Goal: Information Seeking & Learning: Learn about a topic

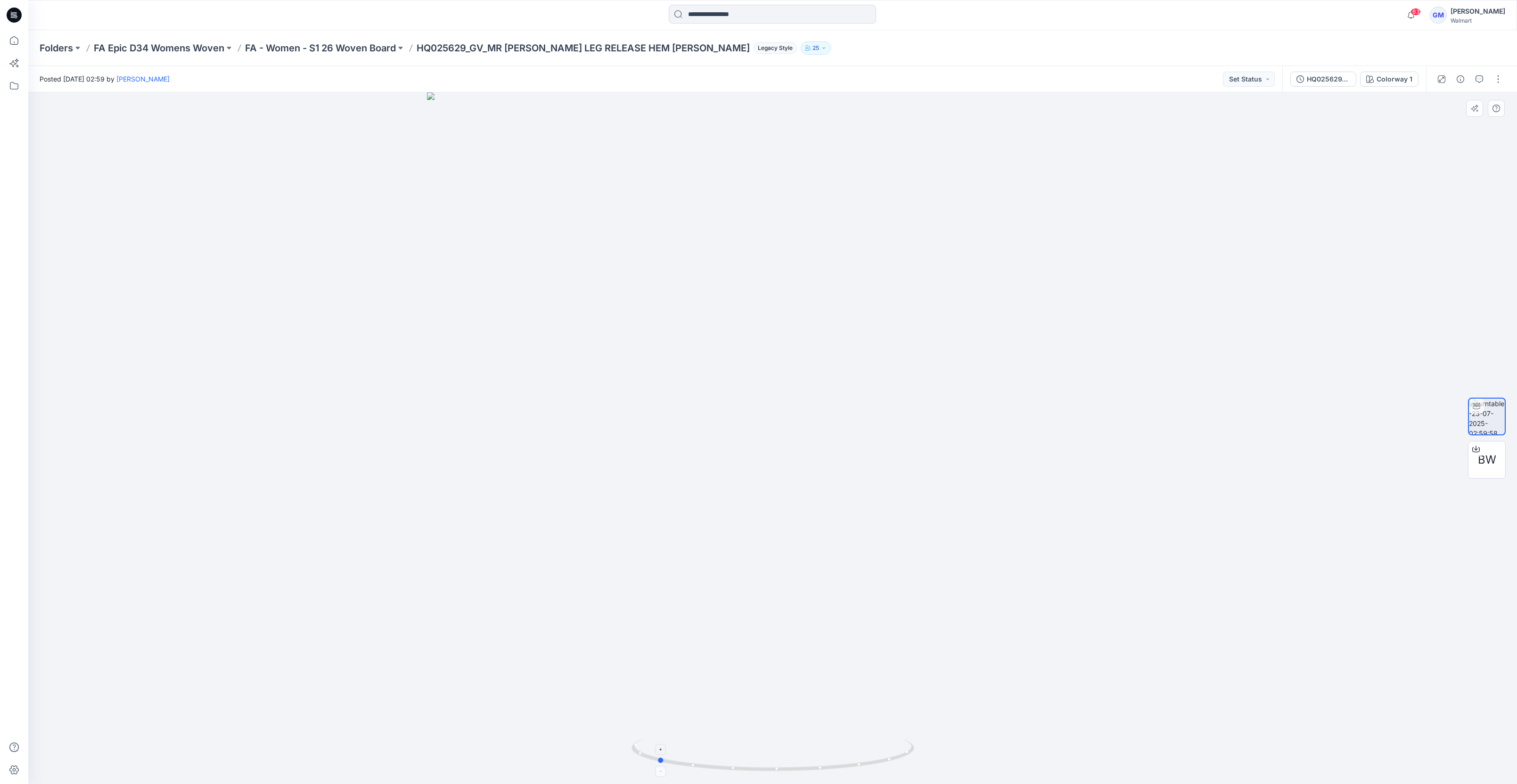
drag, startPoint x: 864, startPoint y: 772, endPoint x: 748, endPoint y: 769, distance: 116.0
click at [748, 769] on icon at bounding box center [774, 756] width 285 height 35
click at [1484, 456] on span "BW" at bounding box center [1487, 459] width 18 height 17
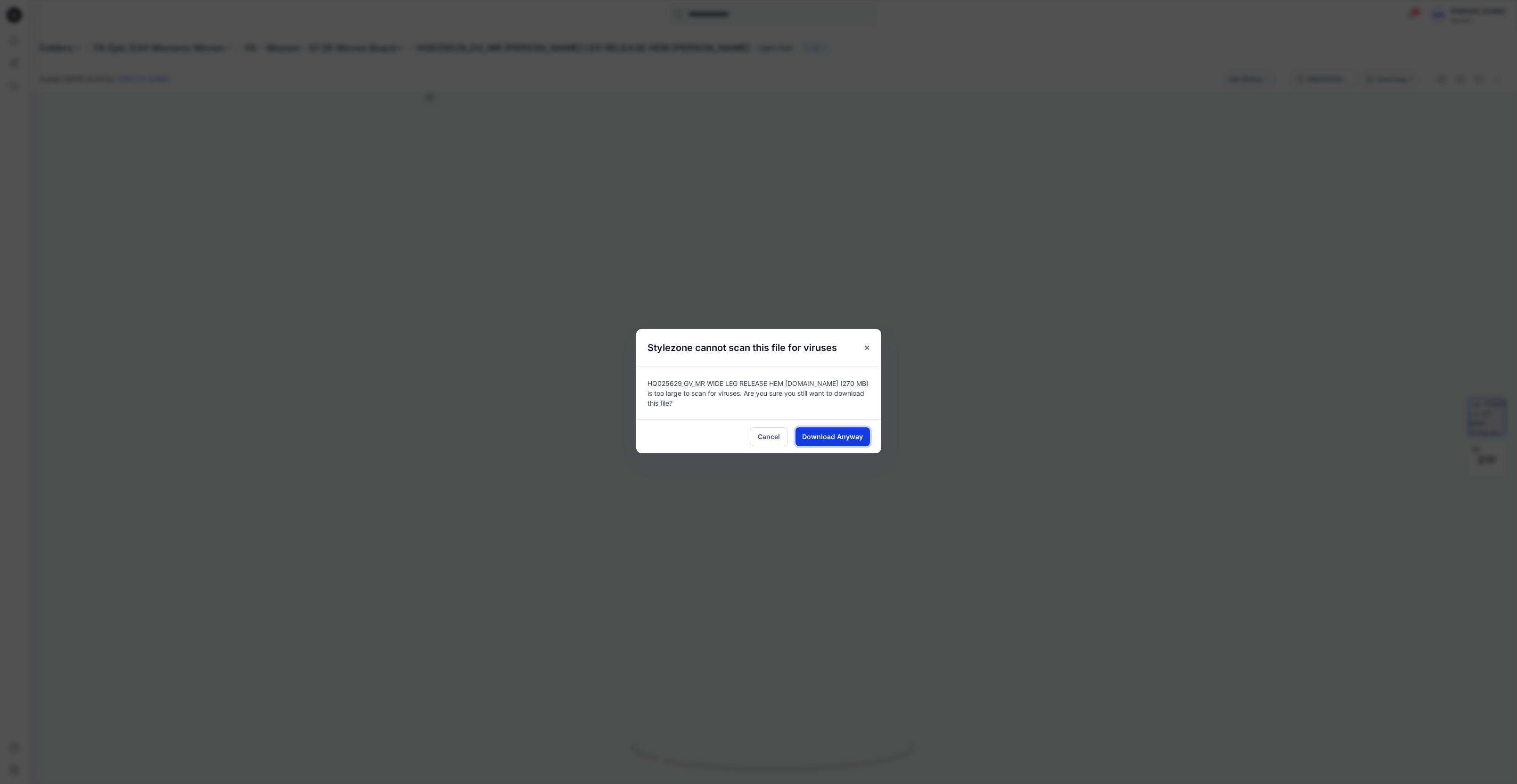
click at [833, 434] on span "Download Anyway" at bounding box center [832, 436] width 61 height 10
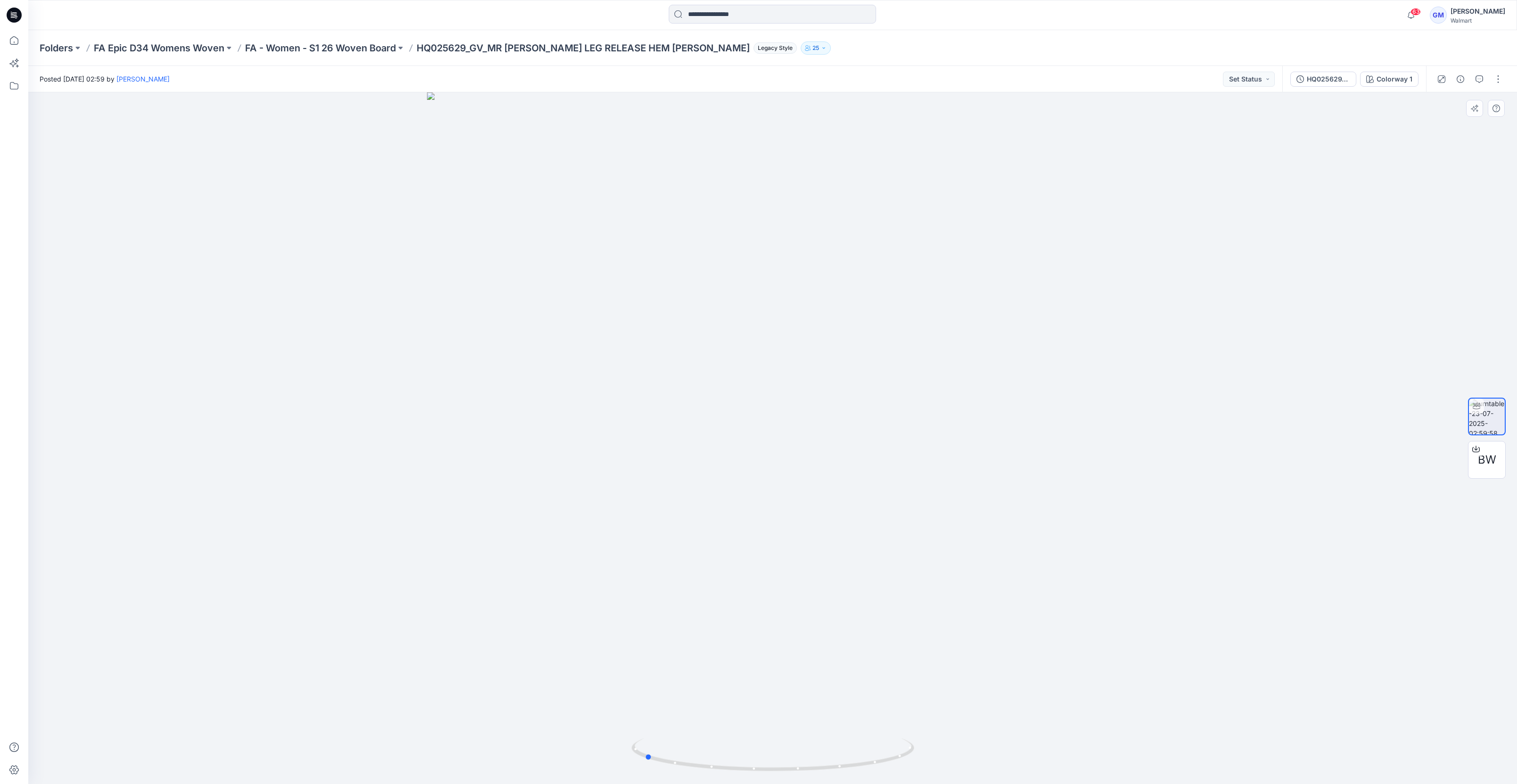
drag, startPoint x: 881, startPoint y: 766, endPoint x: 869, endPoint y: 780, distance: 18.4
click at [869, 780] on div at bounding box center [773, 438] width 1489 height 692
click at [147, 689] on div at bounding box center [773, 438] width 1489 height 692
click at [119, 47] on p "FA Epic D34 Womens Woven" at bounding box center [159, 48] width 131 height 13
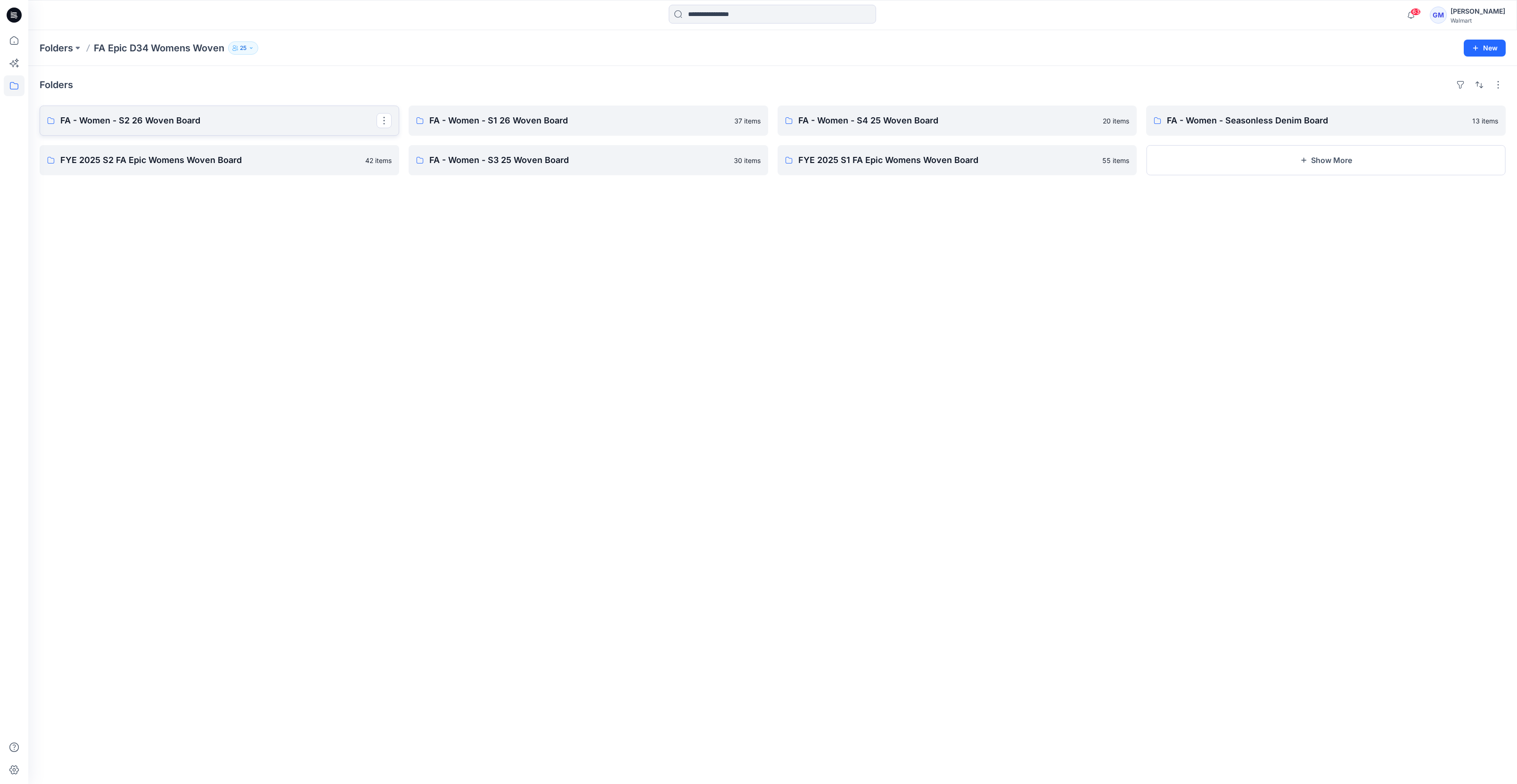
click at [196, 124] on p "FA - Women - S2 26 Woven Board" at bounding box center [218, 121] width 316 height 13
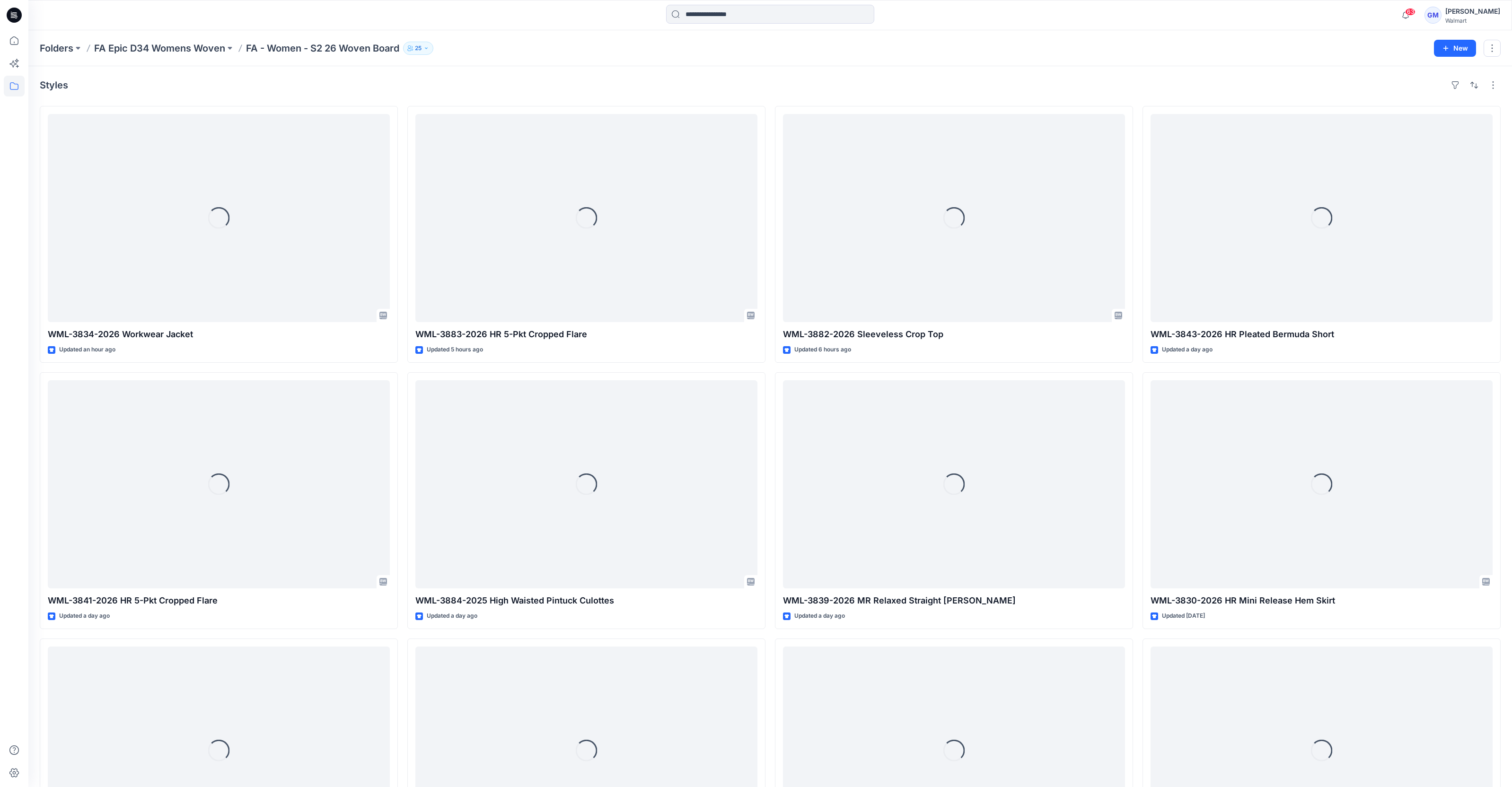
click at [602, 82] on div "Styles" at bounding box center [770, 85] width 1461 height 15
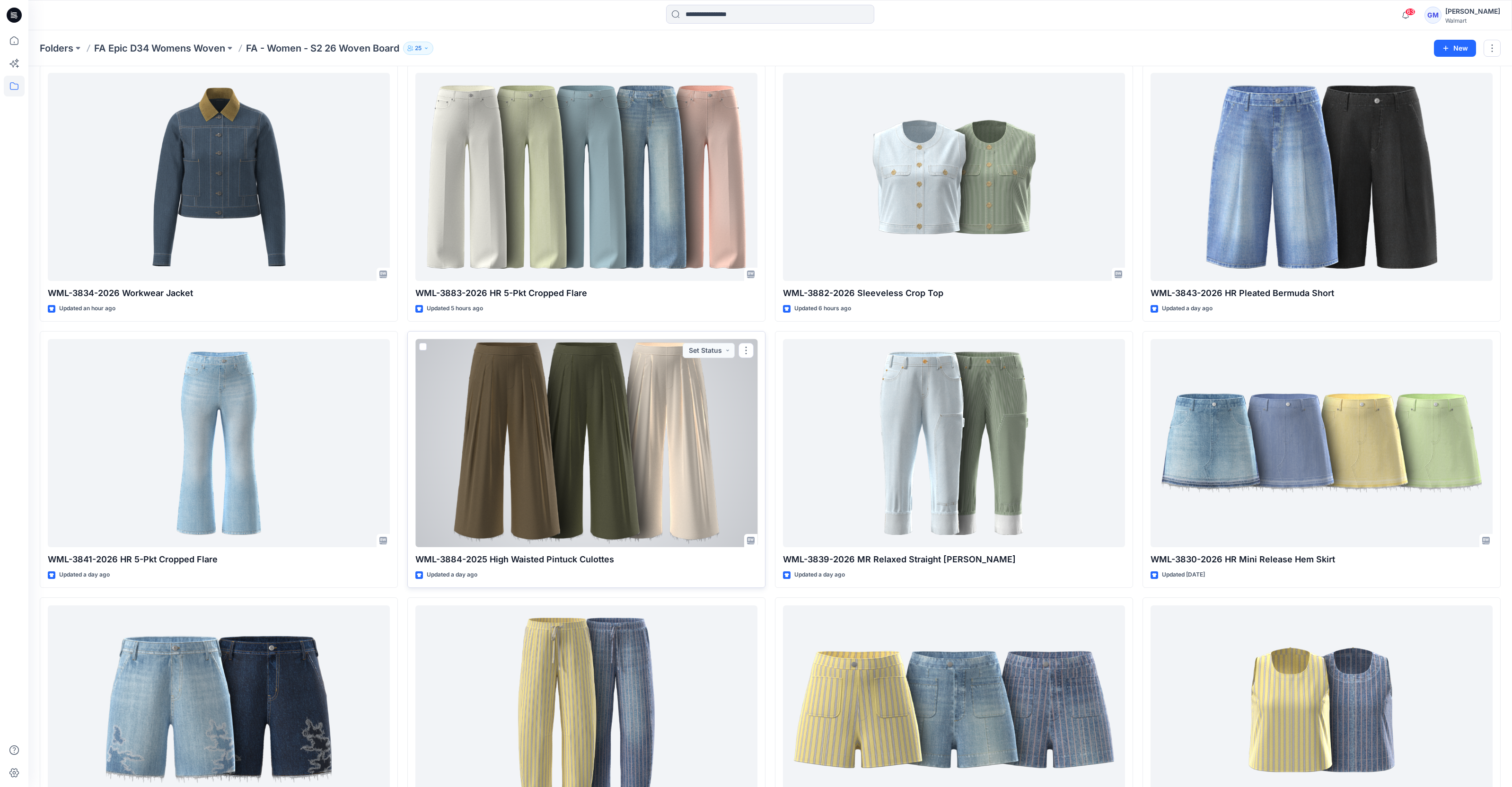
scroll to position [71, 0]
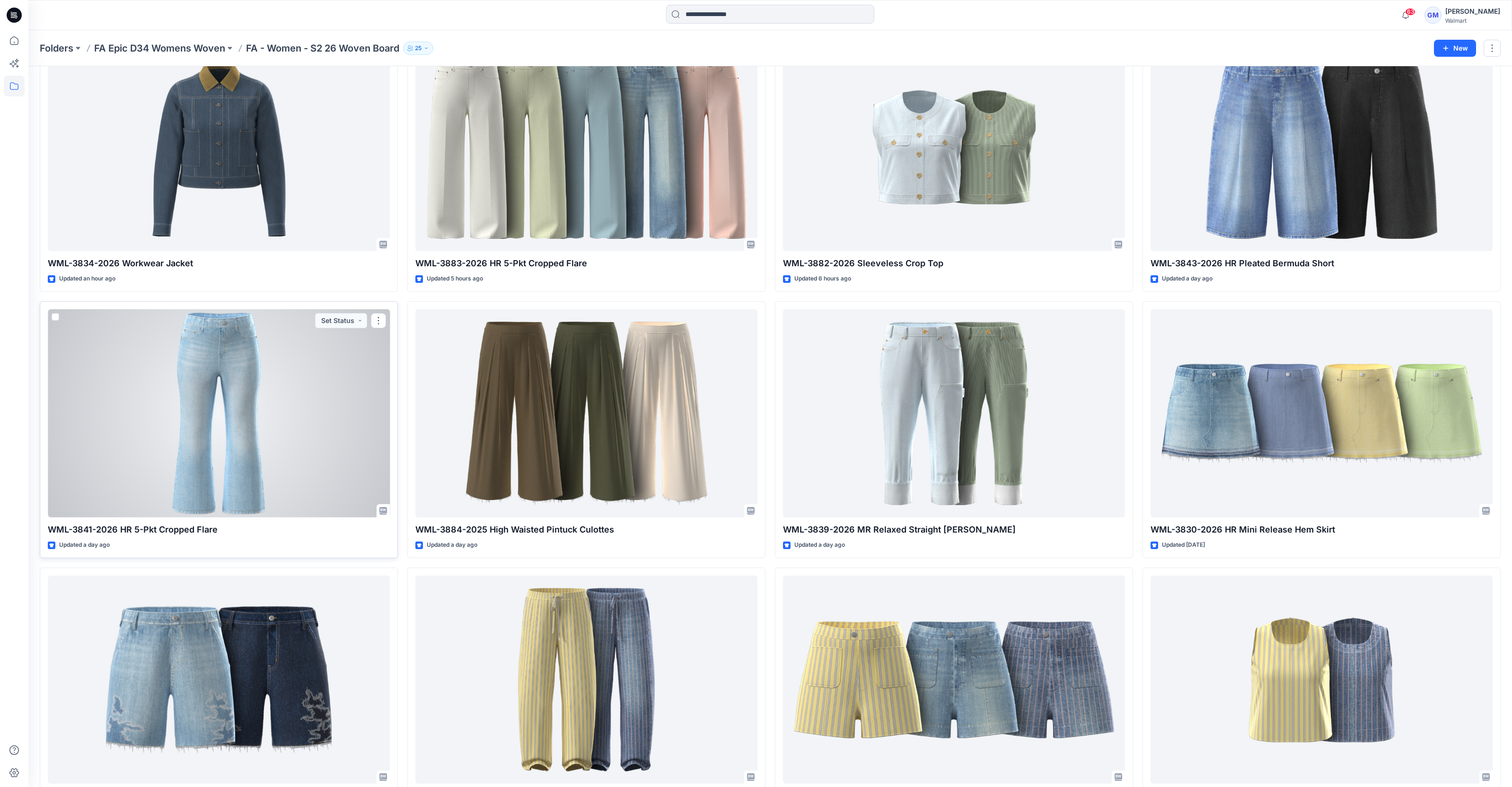
click at [276, 459] on div at bounding box center [219, 413] width 342 height 208
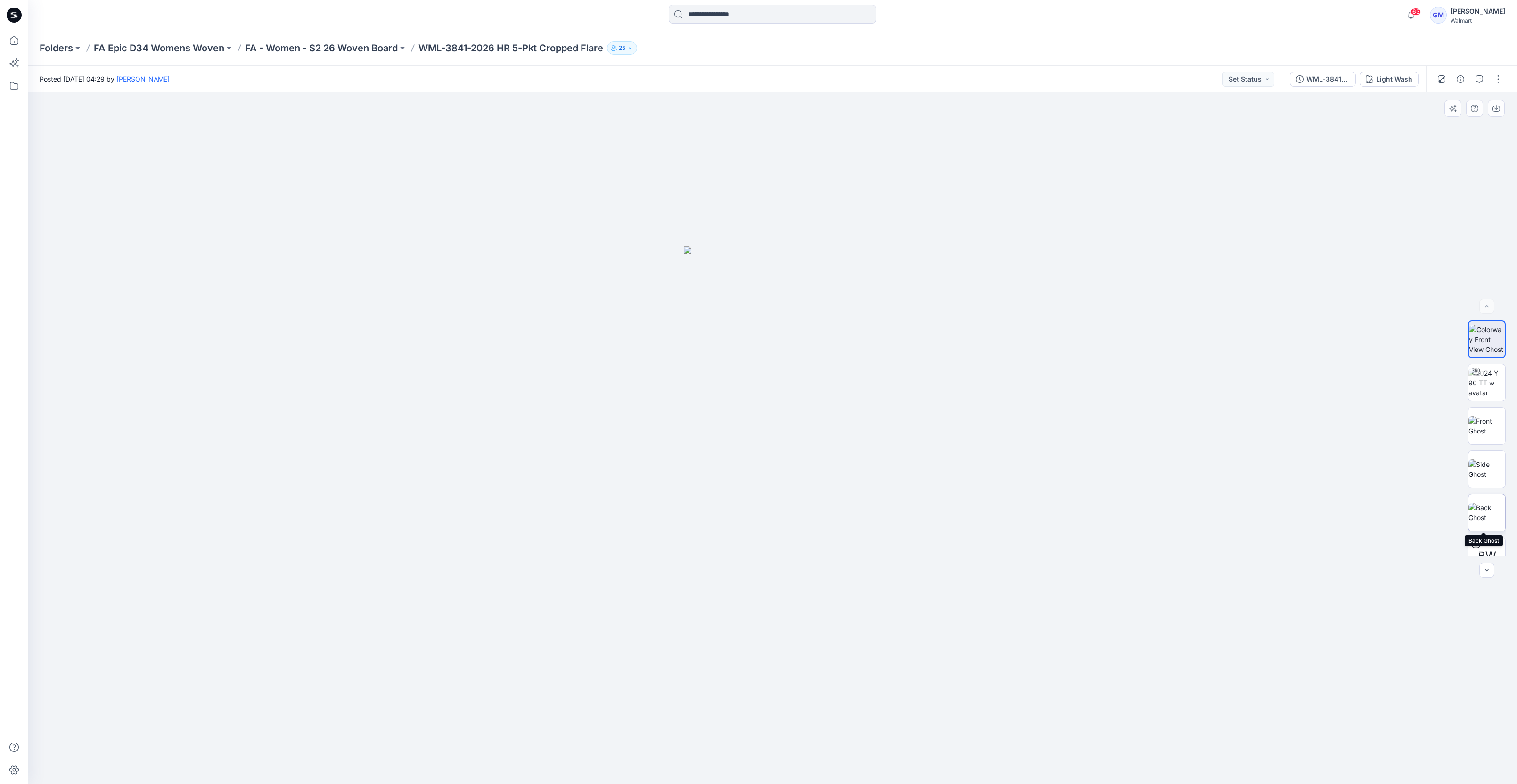
click at [1495, 510] on img at bounding box center [1487, 512] width 37 height 20
drag, startPoint x: 1495, startPoint y: 383, endPoint x: 1489, endPoint y: 386, distance: 6.7
click at [1495, 384] on img at bounding box center [1488, 383] width 37 height 29
drag, startPoint x: 837, startPoint y: 761, endPoint x: 760, endPoint y: 761, distance: 77.0
click at [760, 761] on icon at bounding box center [774, 756] width 285 height 35
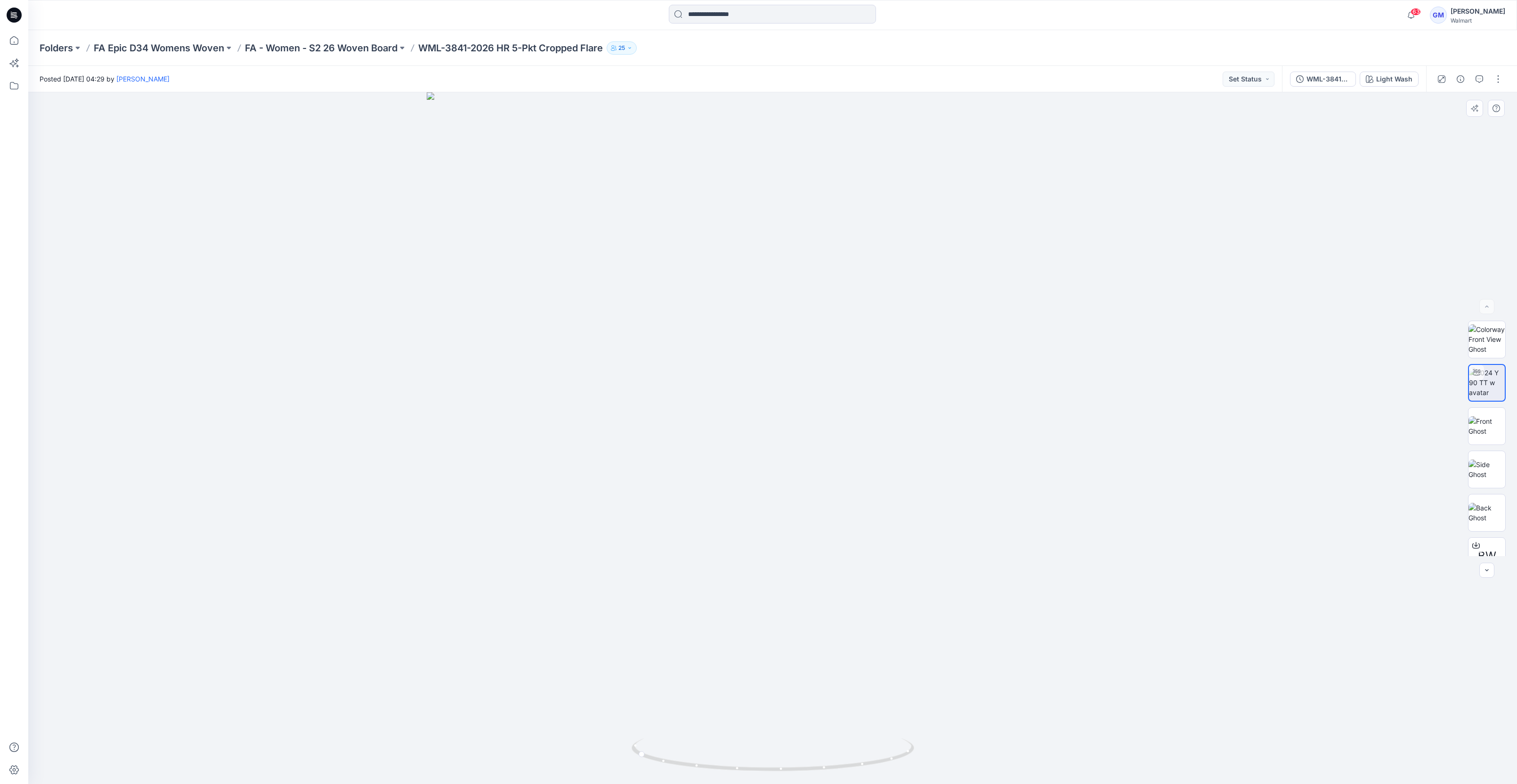
click at [787, 716] on div at bounding box center [773, 438] width 1489 height 692
click at [83, 165] on div at bounding box center [773, 438] width 1489 height 692
click at [1066, 253] on img at bounding box center [773, 129] width 1929 height 1310
click at [658, 75] on div "Posted Tuesday, August 19, 2025 04:29 by Gayan Mahawithanalage Set Status" at bounding box center [655, 79] width 1254 height 26
click at [417, 69] on div "Posted Tuesday, August 19, 2025 04:29 by Gayan Mahawithanalage Set Status" at bounding box center [655, 79] width 1254 height 26
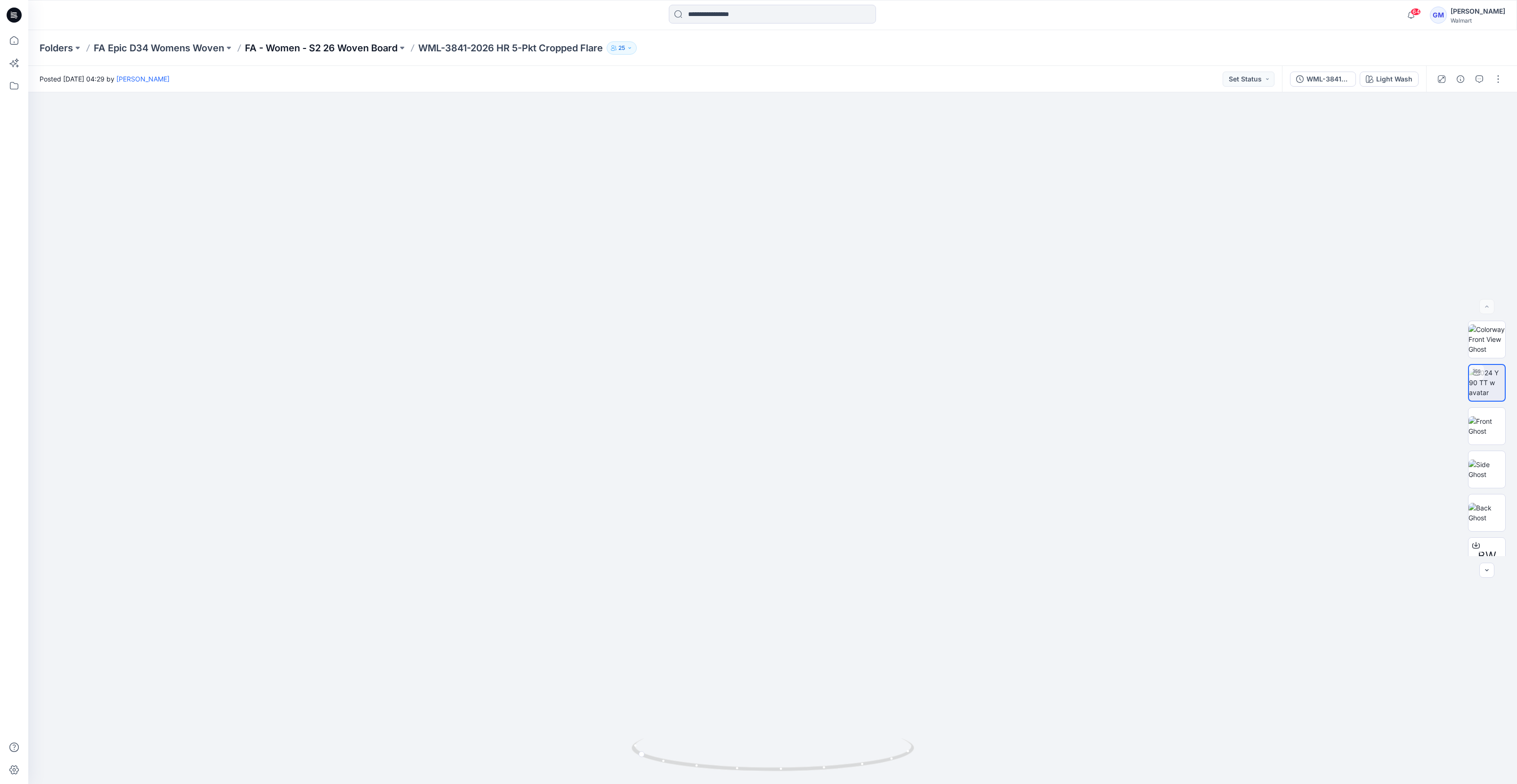
click at [369, 48] on p "FA - Women - S2 26 Woven Board" at bounding box center [321, 48] width 153 height 13
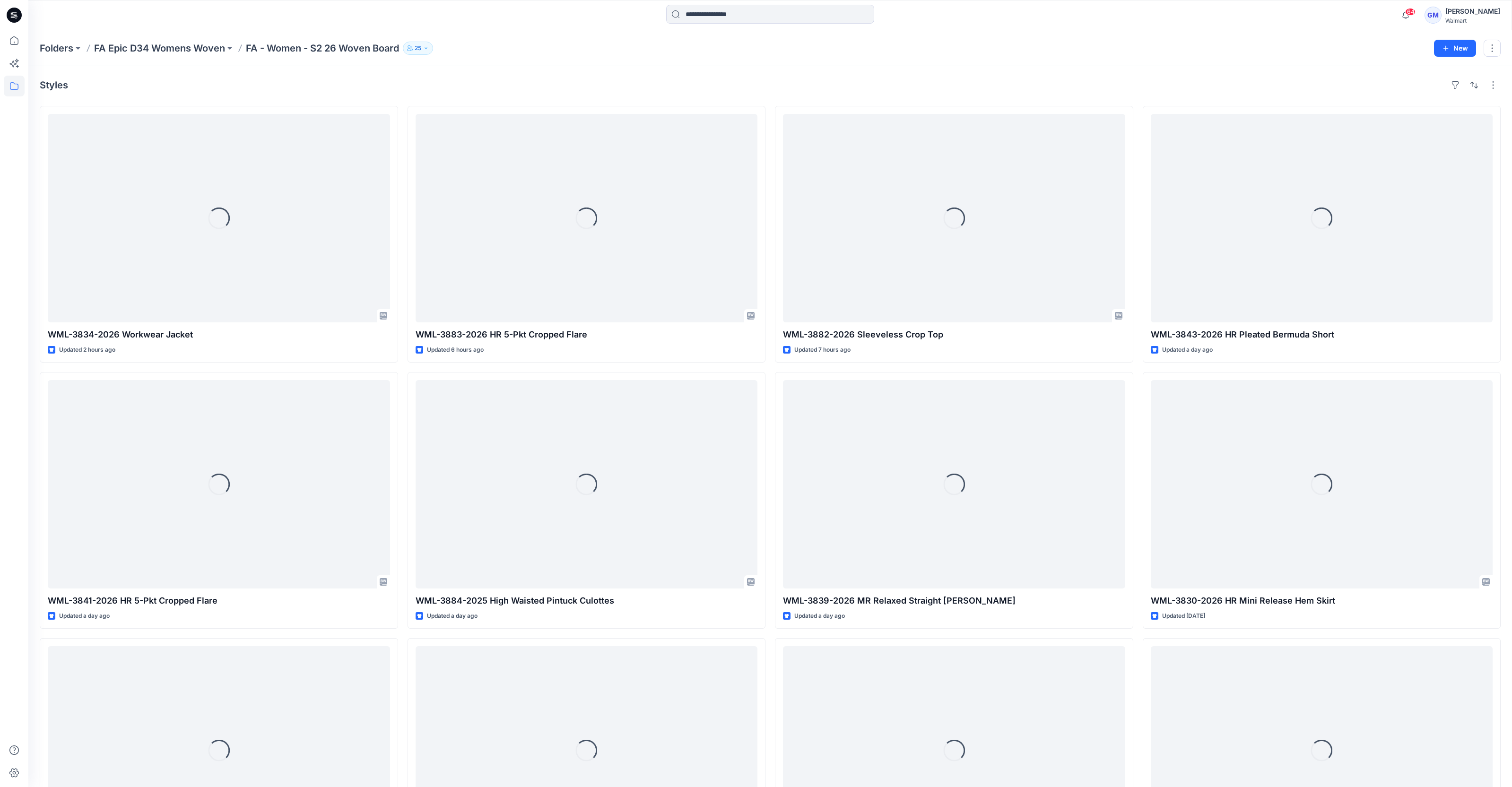
click at [619, 77] on div "Styles Loading... WML-3834-2026 Workwear Jacket Updated 2 hours ago Loading... …" at bounding box center [770, 503] width 1484 height 874
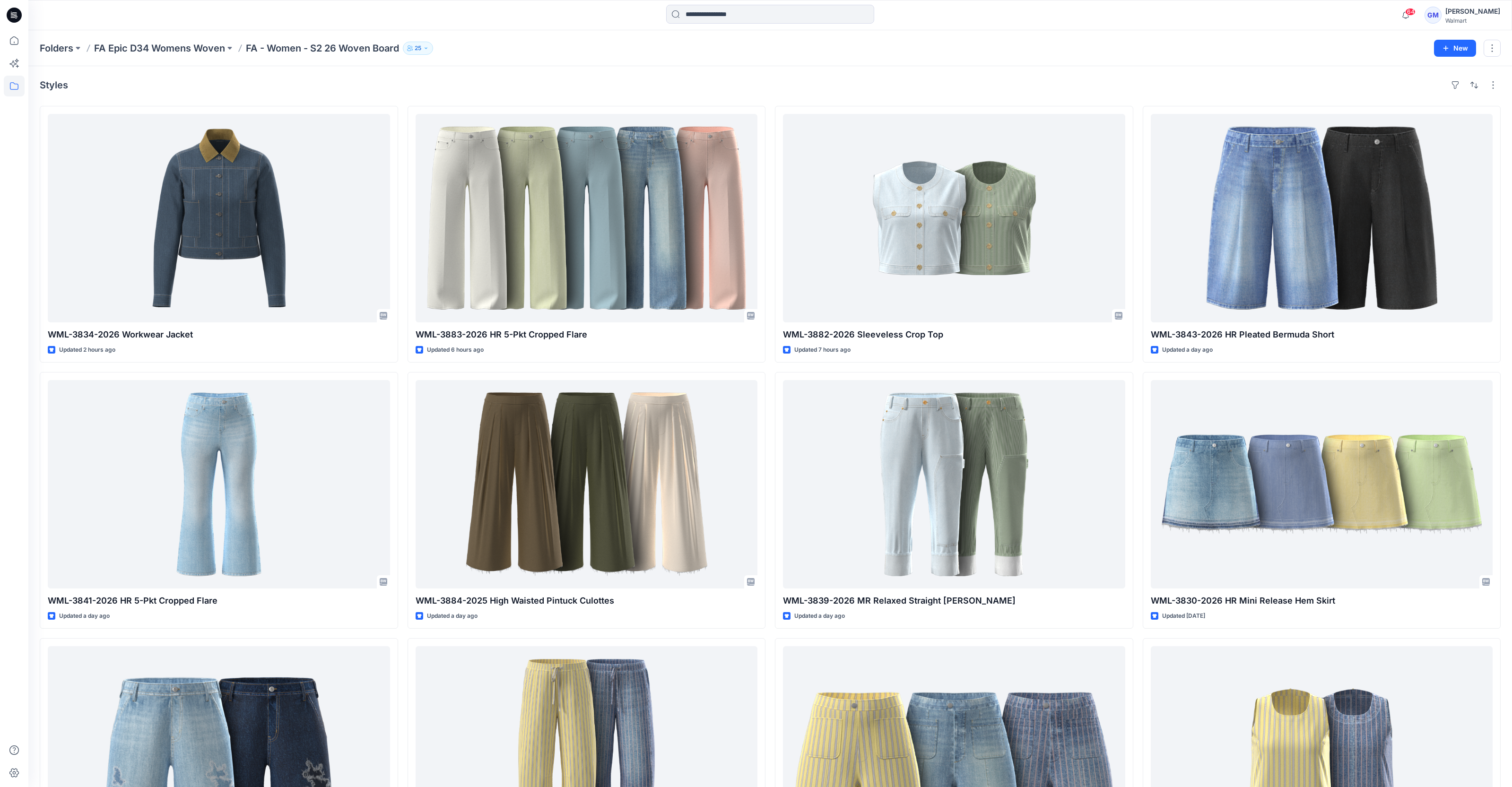
click at [965, 92] on div "Styles" at bounding box center [770, 85] width 1461 height 15
drag, startPoint x: 1149, startPoint y: 58, endPoint x: 1200, endPoint y: 38, distance: 54.8
click at [1149, 58] on div "Folders FA Epic D34 Womens Woven FA - Women - S2 26 Woven Board 25 New" at bounding box center [770, 48] width 1484 height 36
click at [610, 82] on div "Styles" at bounding box center [770, 85] width 1461 height 15
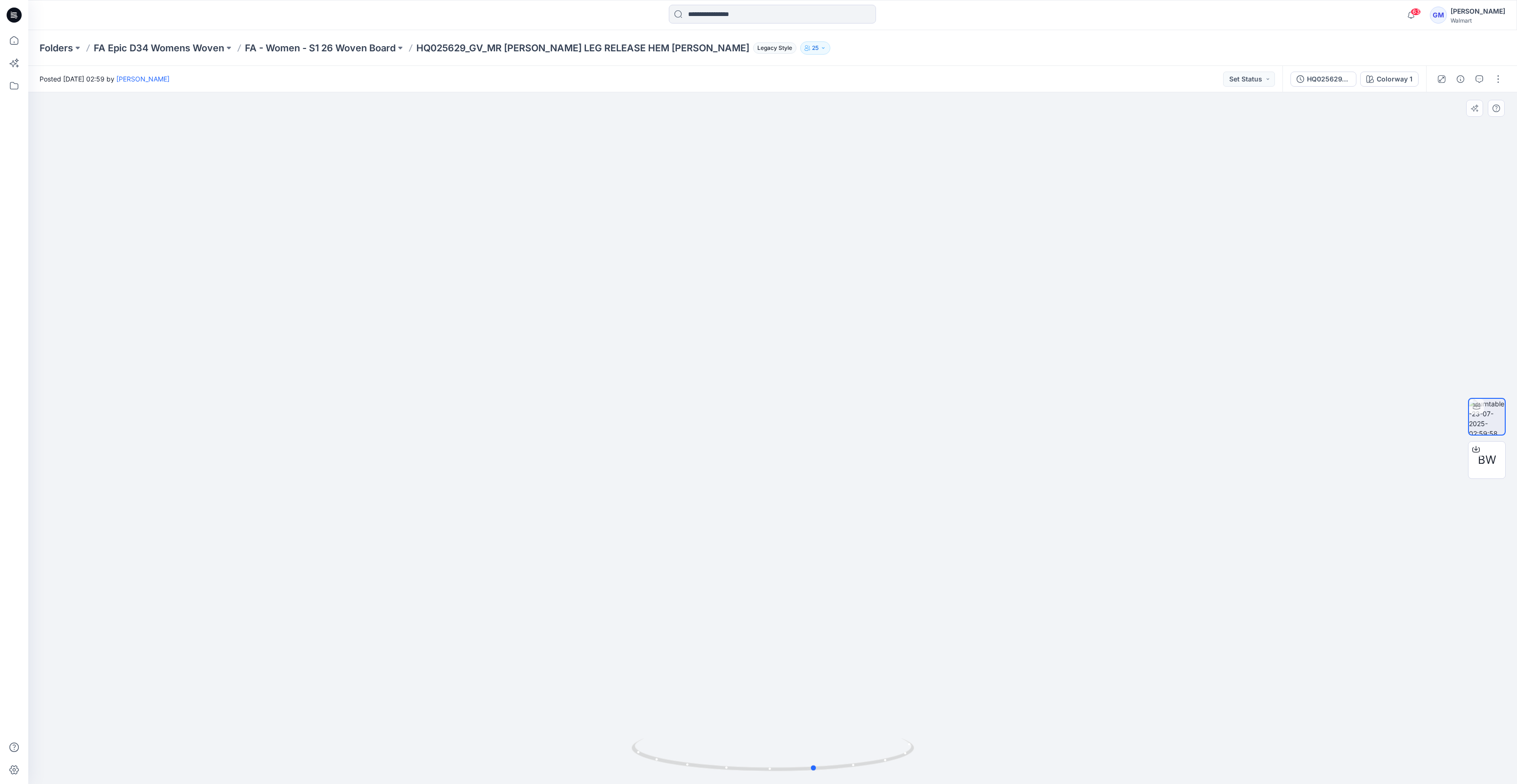
drag, startPoint x: 693, startPoint y: 772, endPoint x: 733, endPoint y: 780, distance: 40.8
click at [733, 780] on div at bounding box center [773, 760] width 283 height 47
click at [1144, 529] on img at bounding box center [773, 382] width 919 height 805
drag, startPoint x: 257, startPoint y: 459, endPoint x: 253, endPoint y: 462, distance: 5.0
click at [253, 462] on div at bounding box center [773, 438] width 1489 height 692
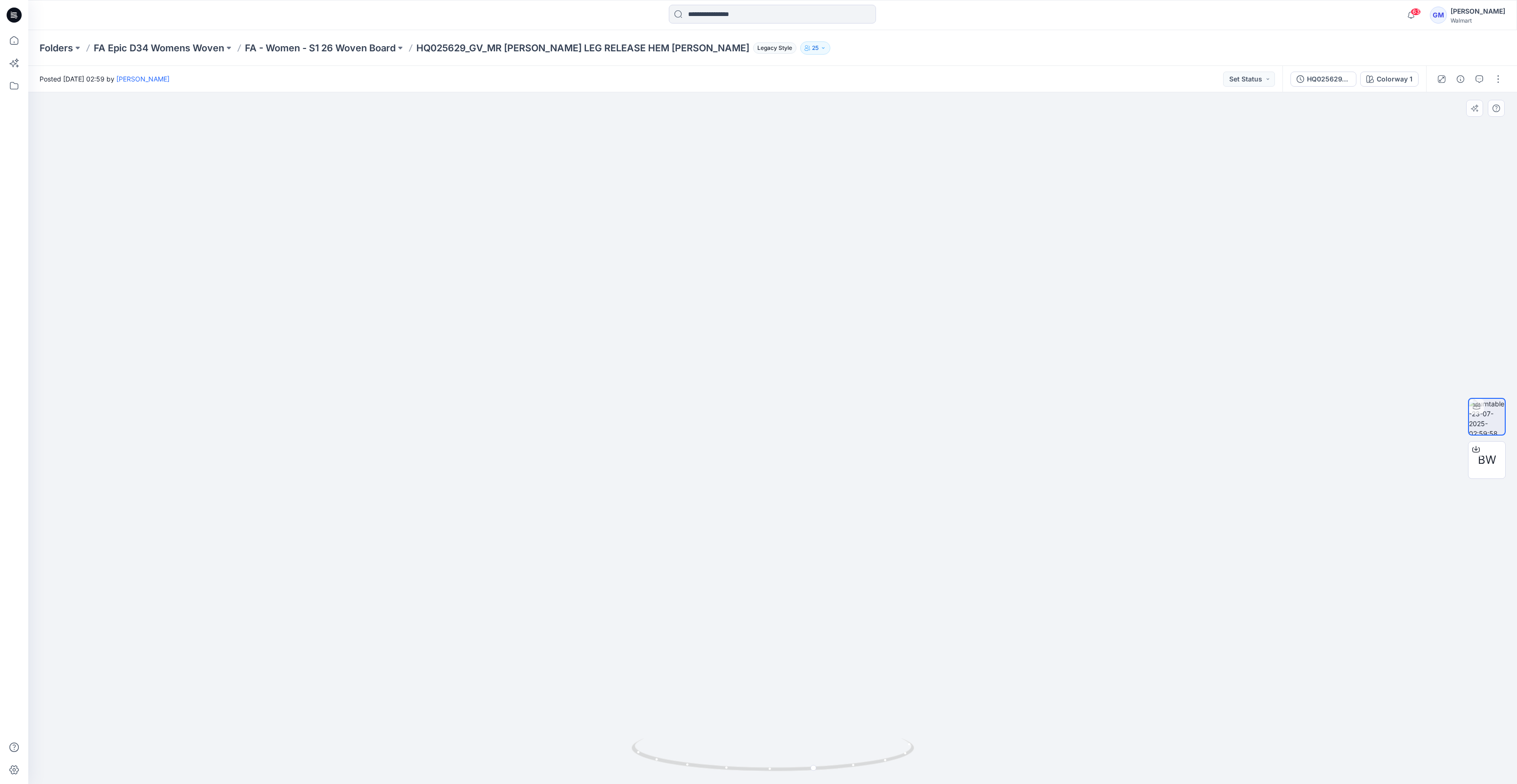
click at [74, 137] on div at bounding box center [773, 438] width 1489 height 692
